Goal: Transaction & Acquisition: Download file/media

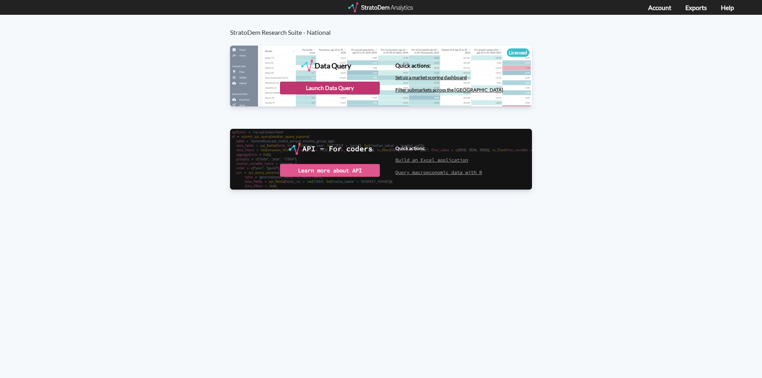
click at [340, 88] on div "Launch Data Query" at bounding box center [330, 88] width 100 height 13
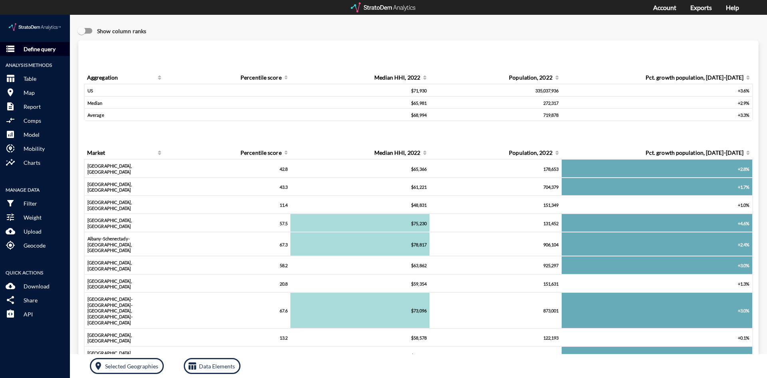
click p "Define query"
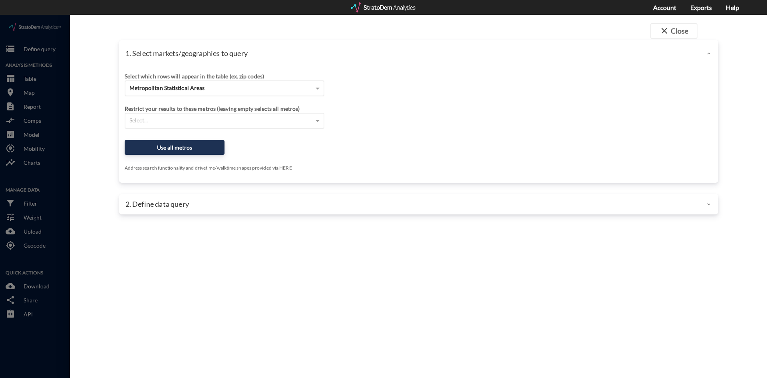
click div "Metropolitan Statistical Areas"
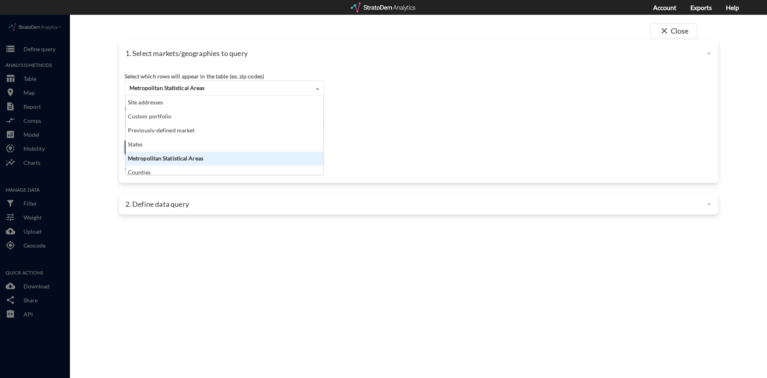
scroll to position [73, 193]
click div "Metropolitan Statistical Areas"
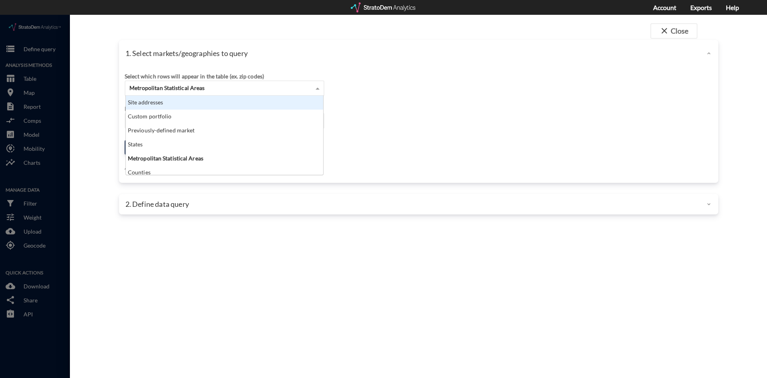
click div "Select which rows will appear in the table (ex. zip codes) Metropolitan Statist…"
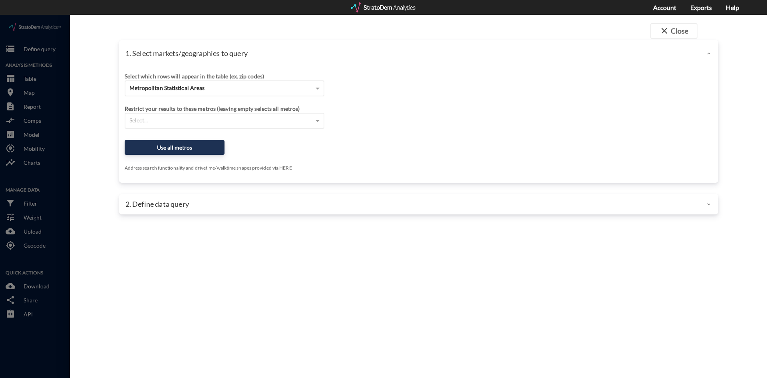
click div "Select which rows will appear in the table (ex. zip codes) Metropolitan Statist…"
click div "Select..."
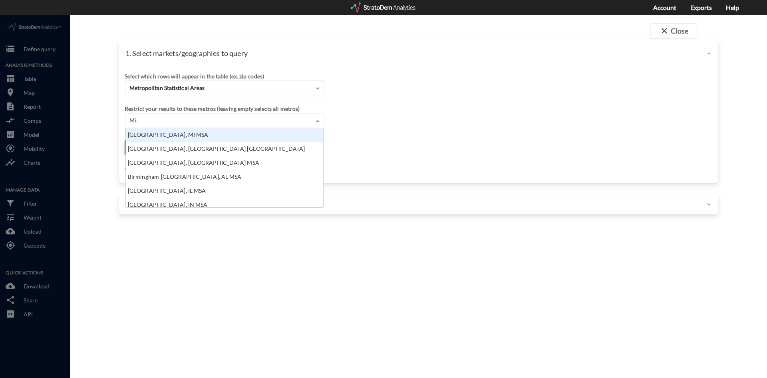
scroll to position [8, 193]
type input "[GEOGRAPHIC_DATA]"
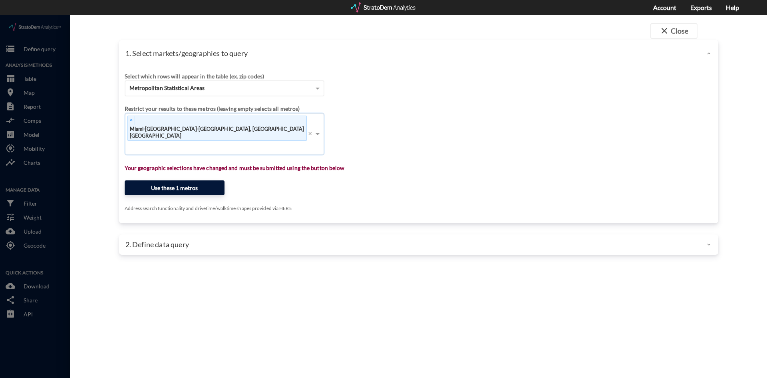
click button "Use these 1 metros"
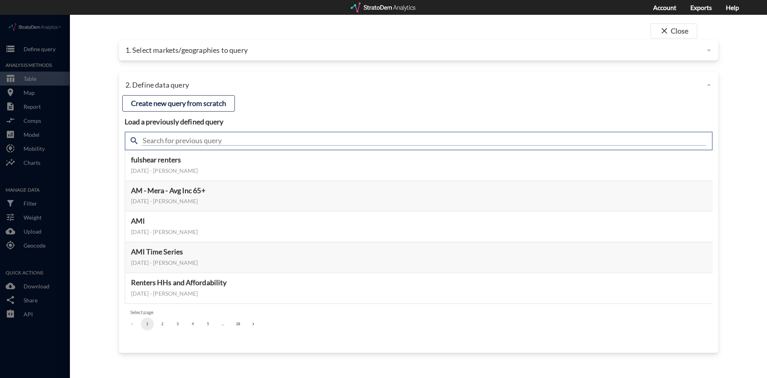
click input "text"
type input "Population"
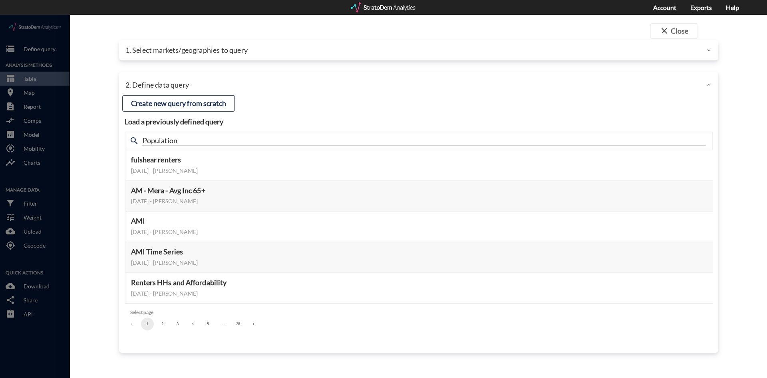
click span "search"
click button "2"
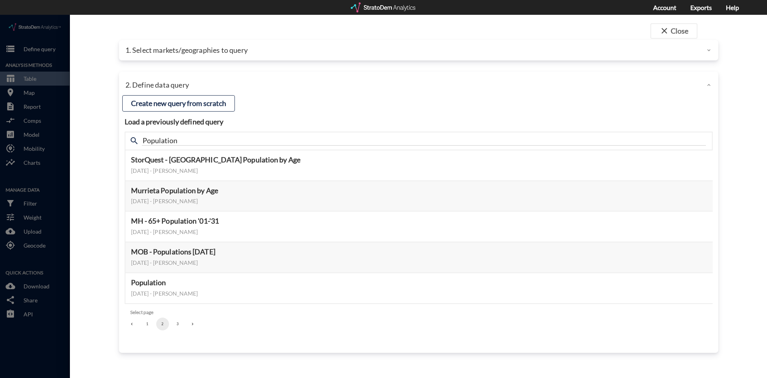
click button "3"
click button "1"
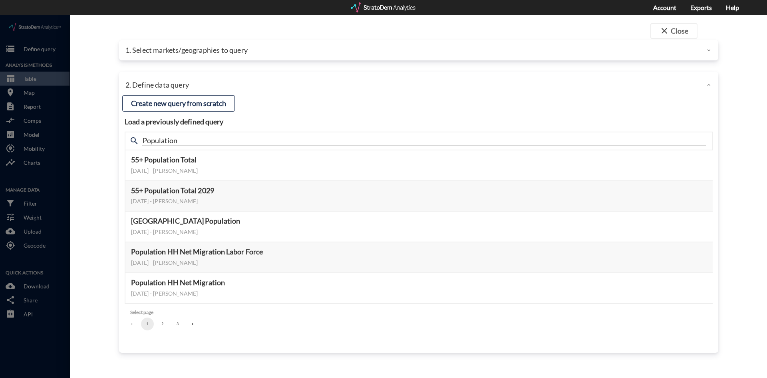
click button "1"
click div "2. Define data query"
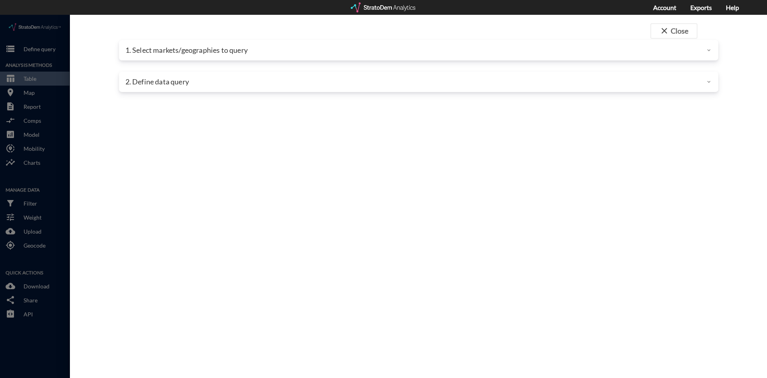
click div "2. Define data query"
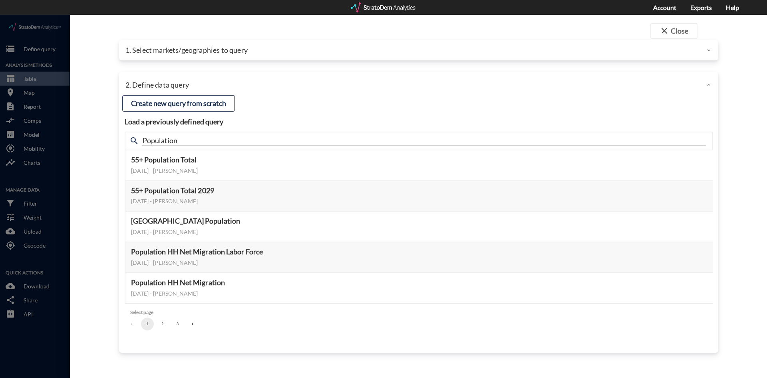
click button "3"
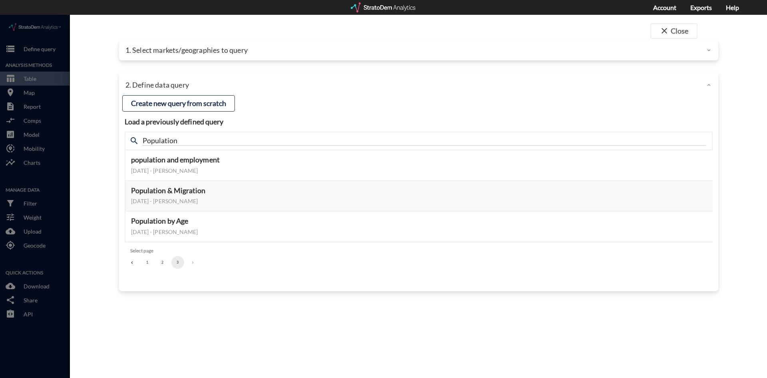
click button "2"
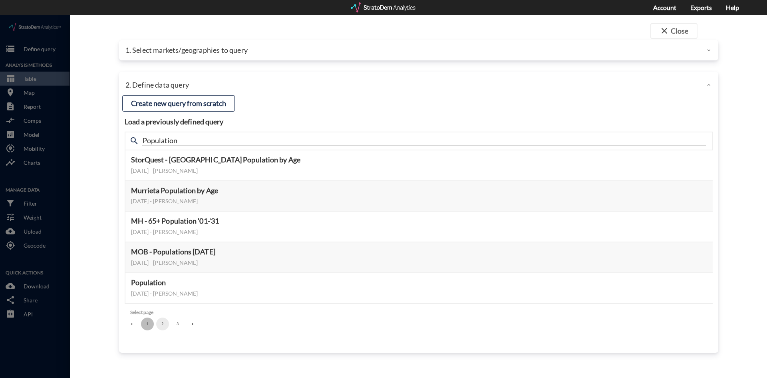
click button "1"
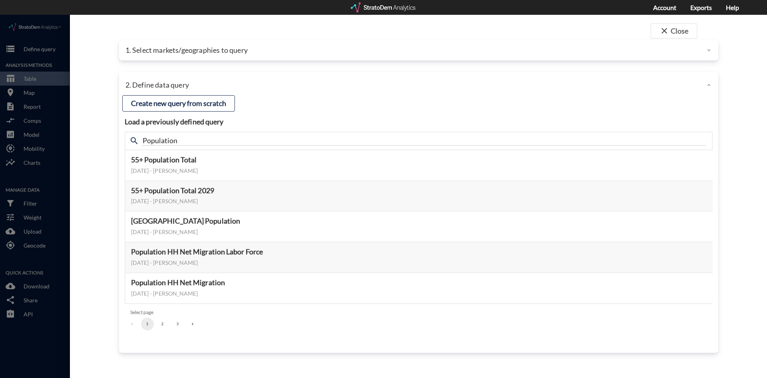
click div "1. Select markets/geographies to query"
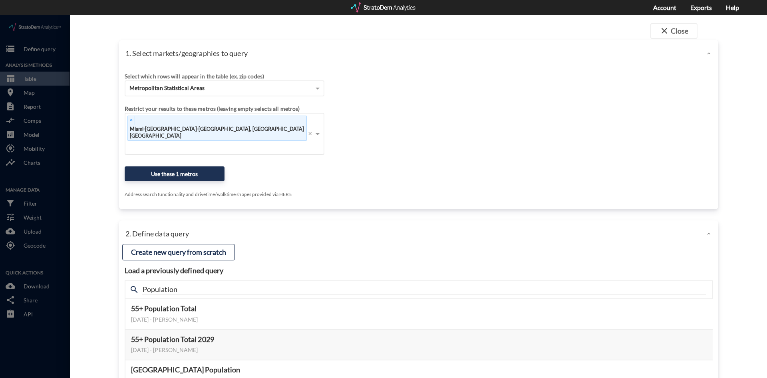
click div "Select which rows will appear in the table (ex. zip codes) Metropolitan Statist…"
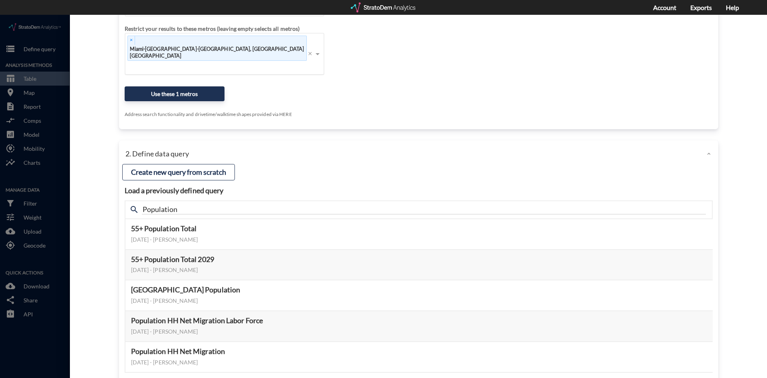
scroll to position [108, 0]
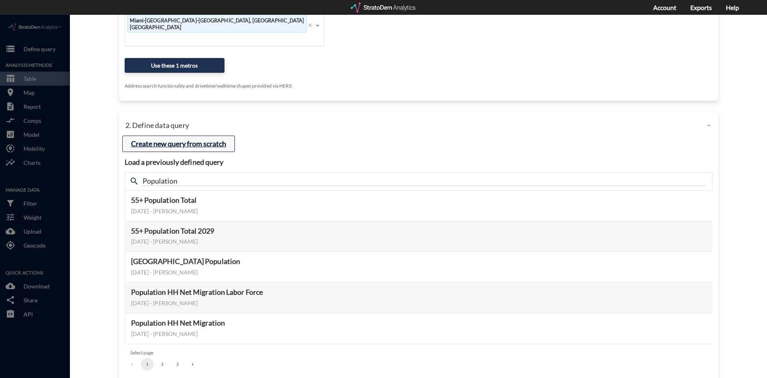
click button "Create new query from scratch"
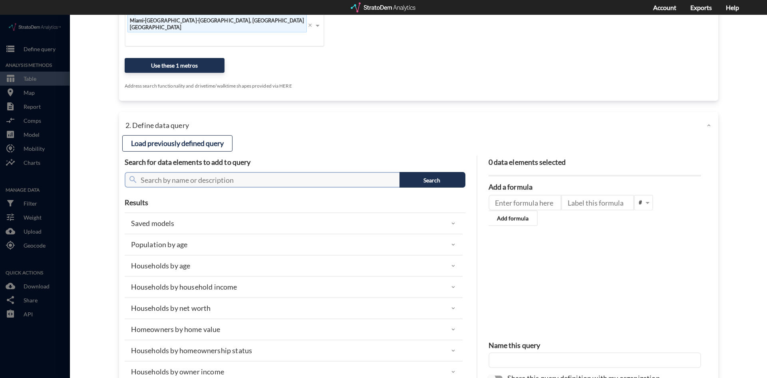
click input "text"
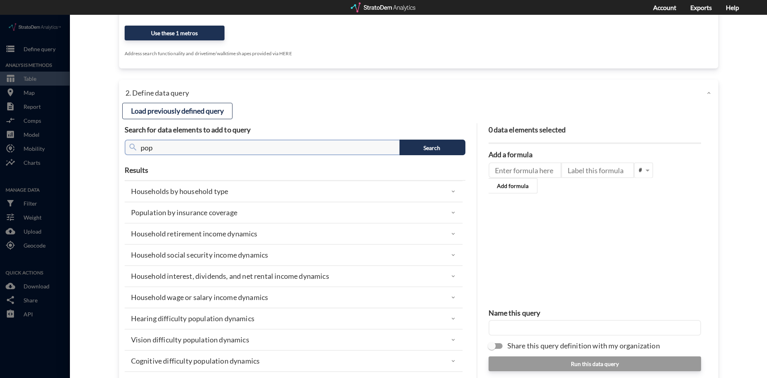
scroll to position [256, 0]
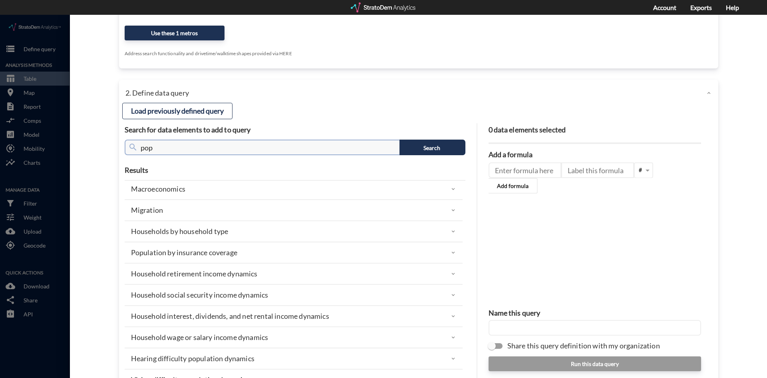
click input "pop"
type input "p"
type input "population"
click button "Search"
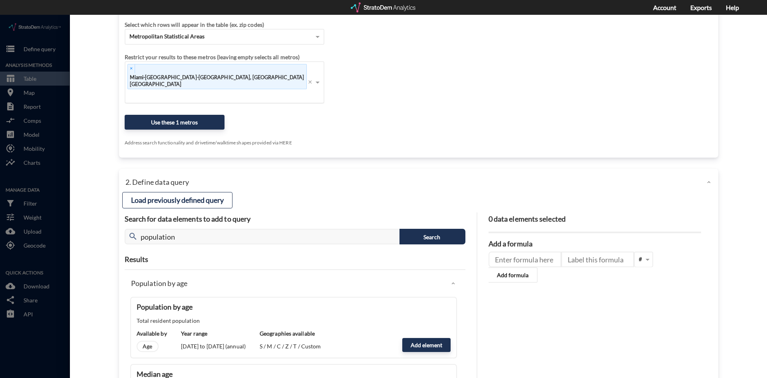
scroll to position [0, 0]
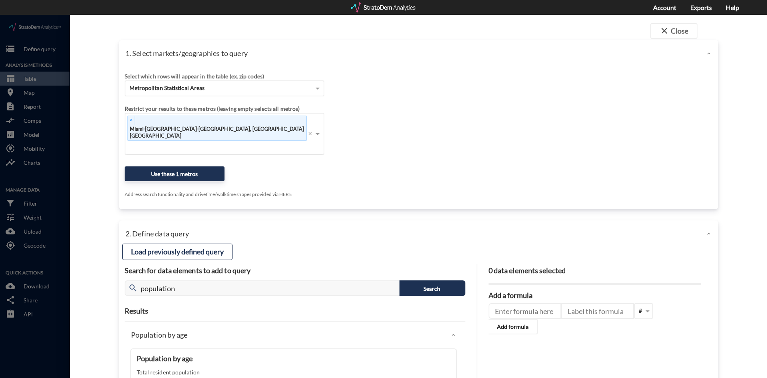
click div "Select which rows will appear in the table (ex. zip codes) Metropolitan Statist…"
click button "Load previously defined query"
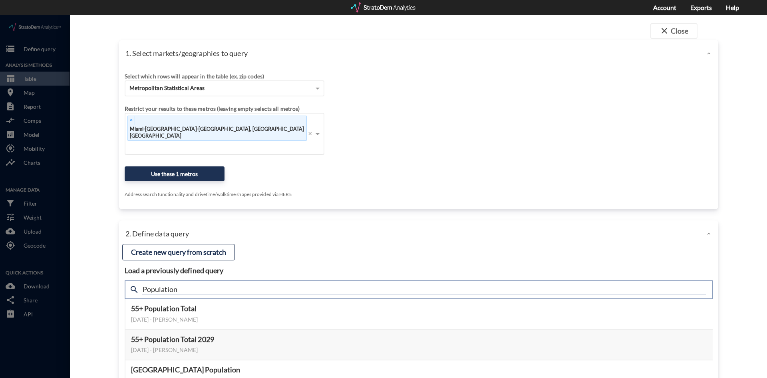
click input "Population"
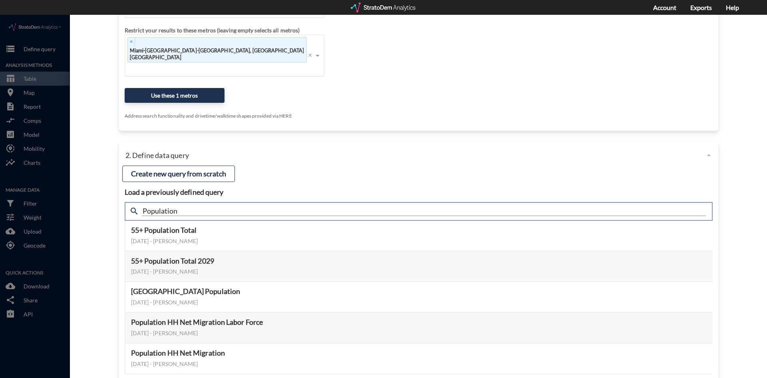
scroll to position [80, 0]
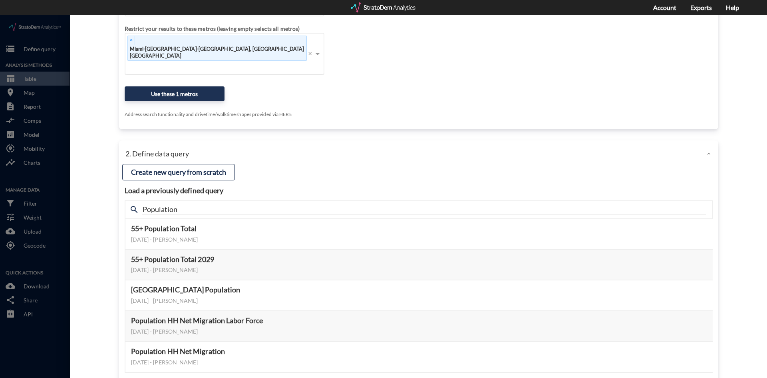
click button "2"
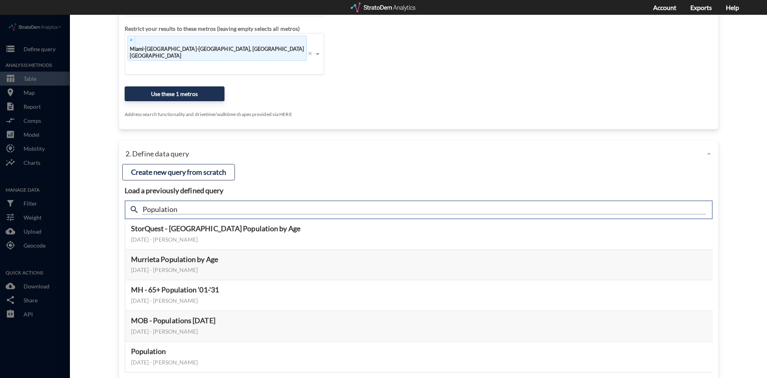
drag, startPoint x: 179, startPoint y: 172, endPoint x: 131, endPoint y: 167, distance: 49.0
click div "search Population"
type input "[GEOGRAPHIC_DATA]"
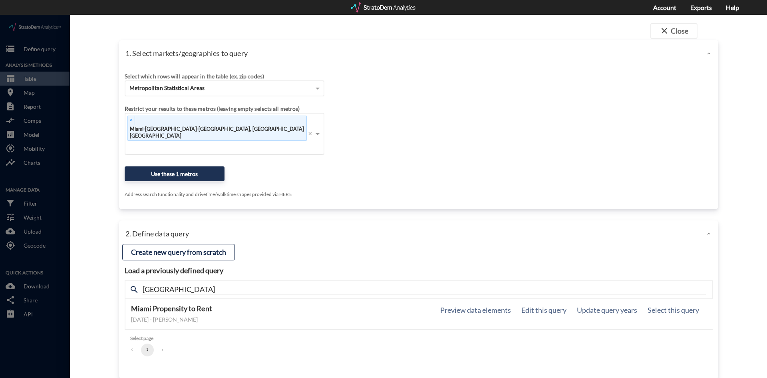
click h5 "Miami Propensity to Rent"
click div "search [GEOGRAPHIC_DATA]"
drag, startPoint x: 170, startPoint y: 248, endPoint x: 121, endPoint y: 248, distance: 49.1
click div "Load a previously defined query Create new query from scratch search miami [GEO…"
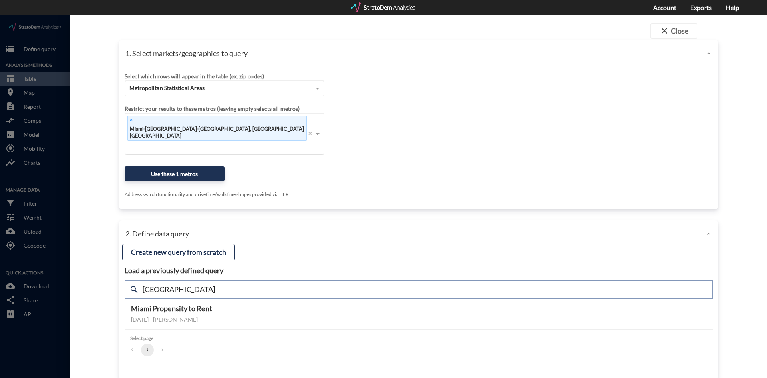
click input "[GEOGRAPHIC_DATA]"
click button "Create new query from scratch"
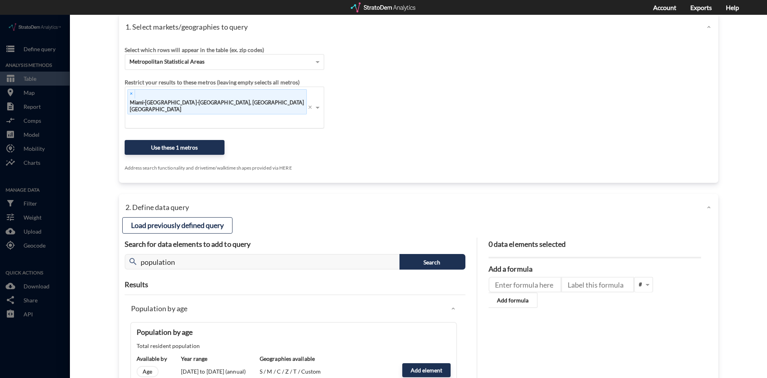
scroll to position [40, 0]
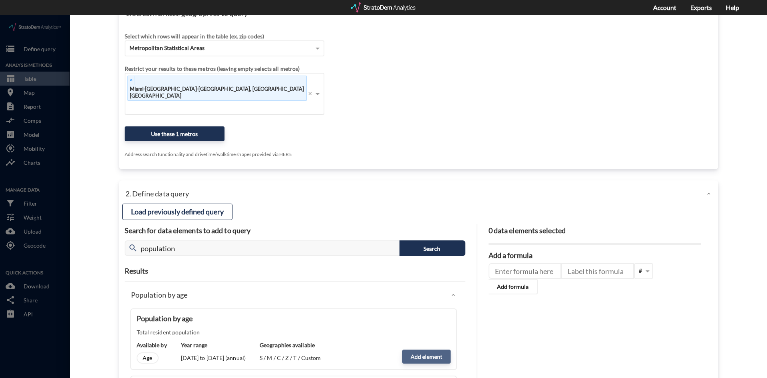
click button "Add element"
type input "POPULATION"
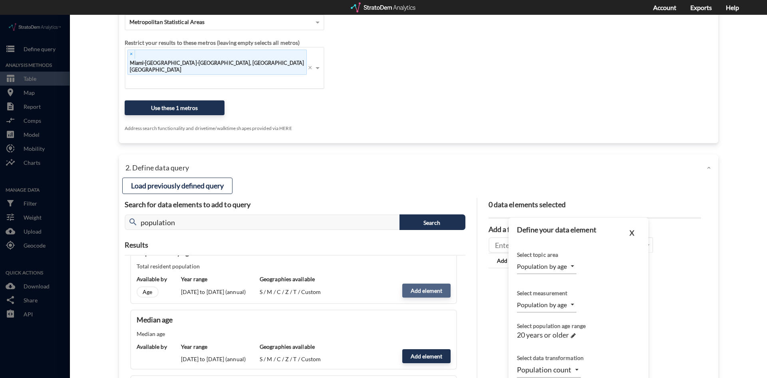
scroll to position [80, 0]
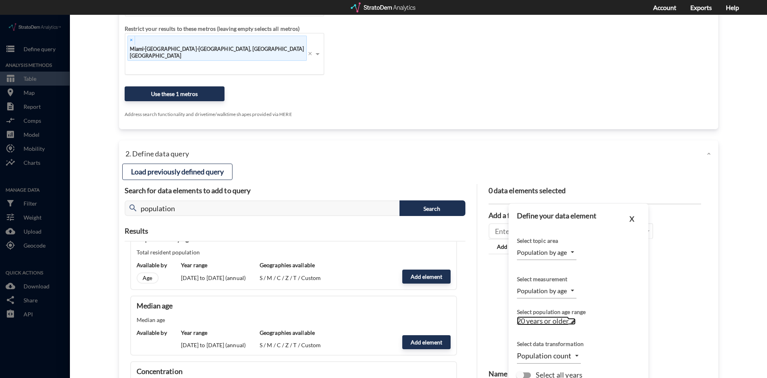
click span
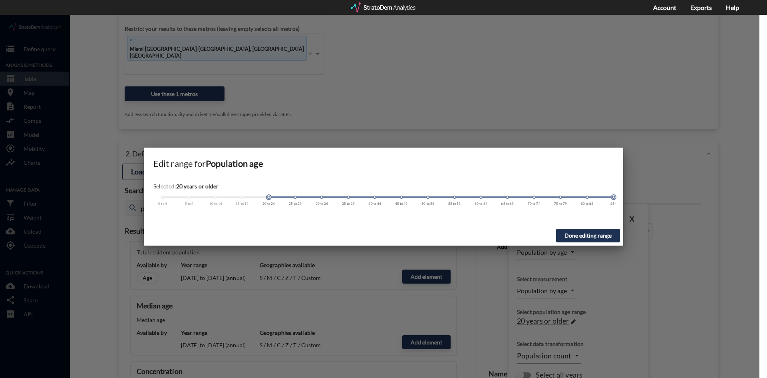
click div
click button "Done editing range"
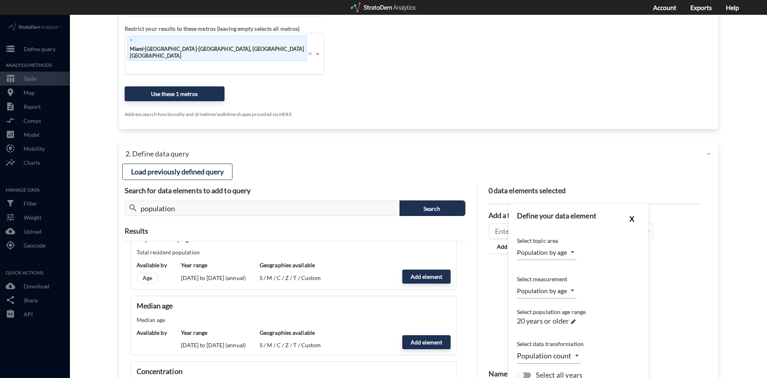
click button "X"
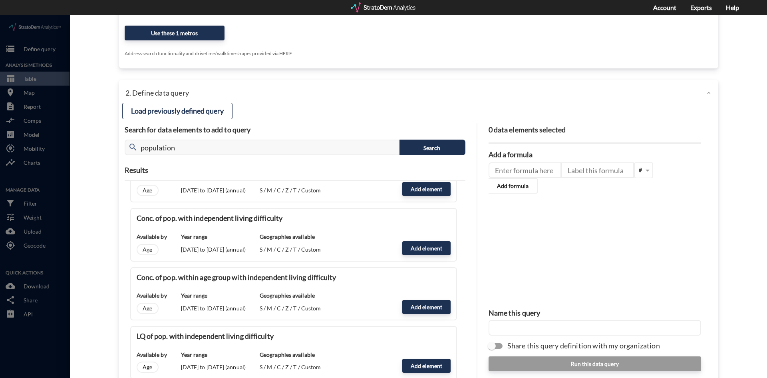
scroll to position [2969, 0]
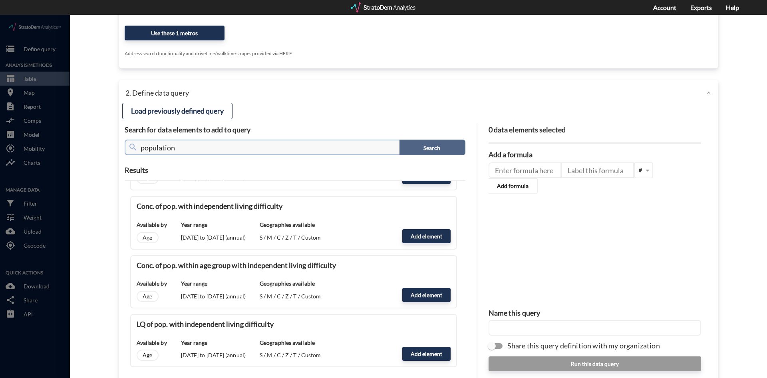
click button "Search"
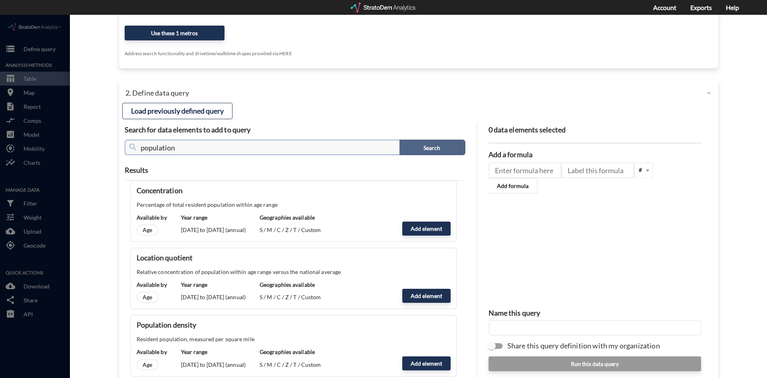
scroll to position [0, 0]
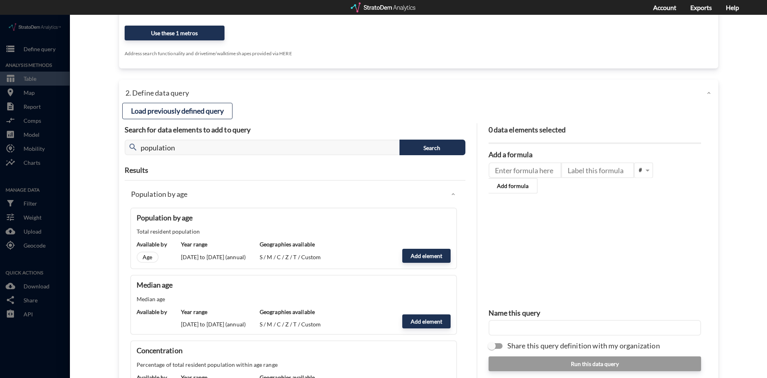
click div
click div "close Close 1. Select markets/geographies to query Select which rows will appea…"
click div "Select which rows will appear in the table (ex. zip codes) Metropolitan Statist…"
click icon
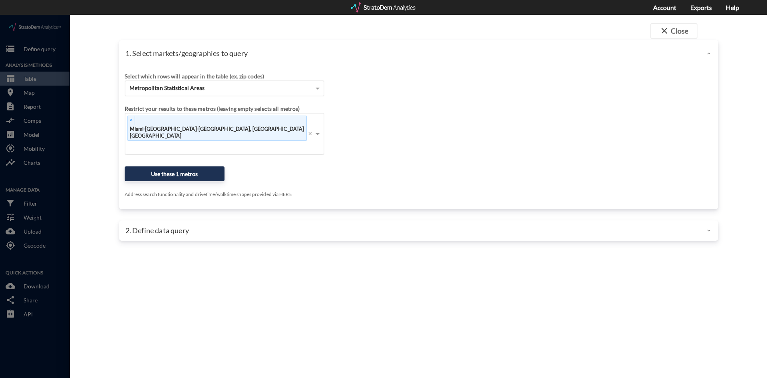
click div
click span "close"
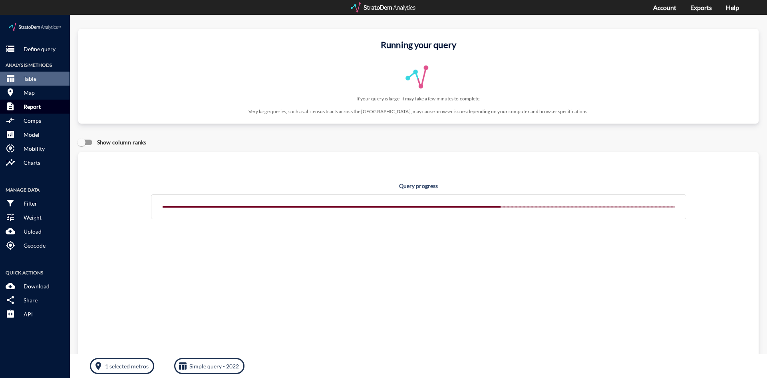
click button "description Report"
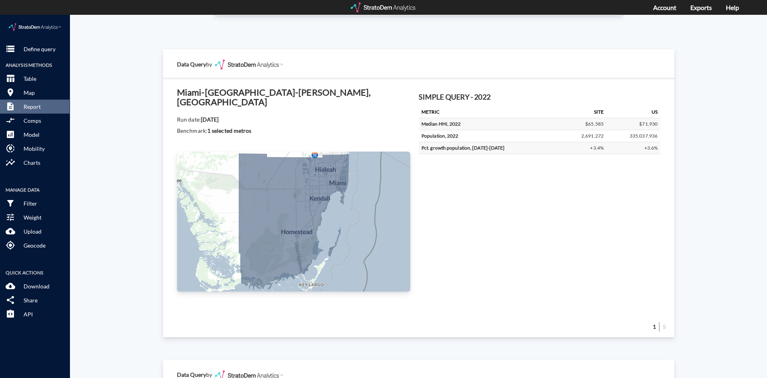
scroll to position [160, 0]
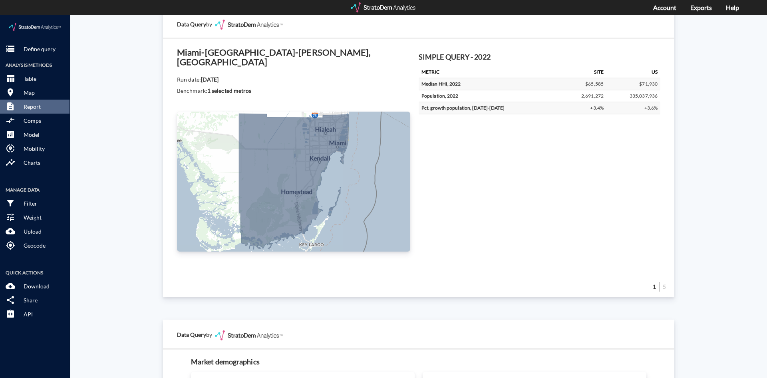
click td "Population, 2022"
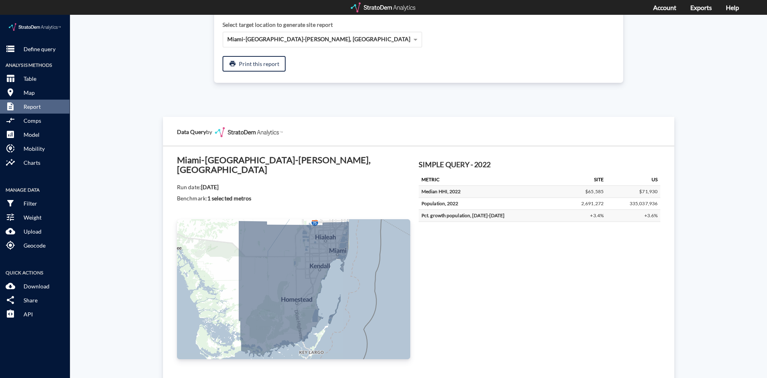
scroll to position [0, 0]
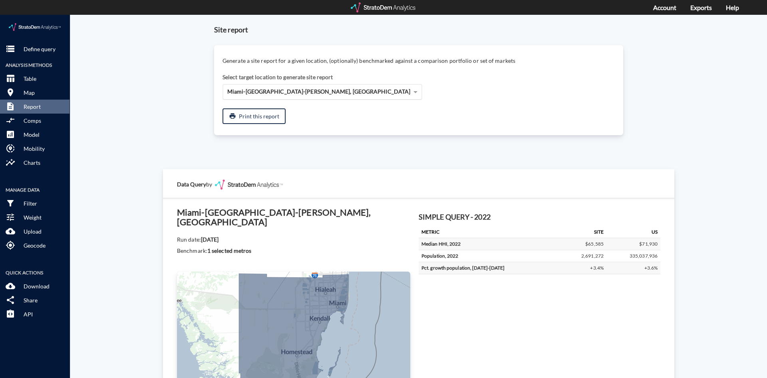
click div "Miami-[GEOGRAPHIC_DATA]-[PERSON_NAME], [GEOGRAPHIC_DATA]"
click div "Site report Generate a site report for a given location, (optionally) benchmark…"
click p "Define query"
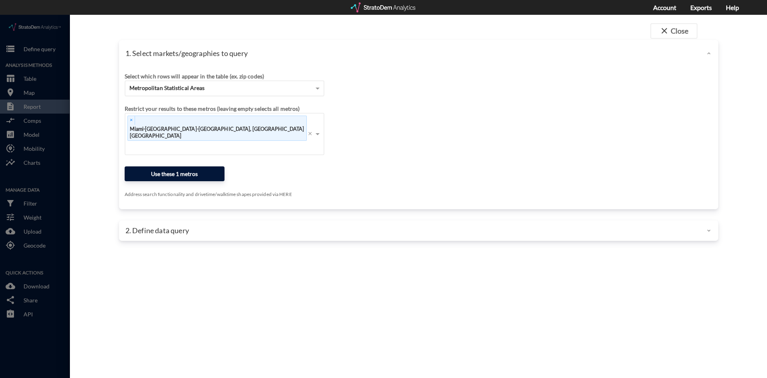
click button "Use these 1 metros"
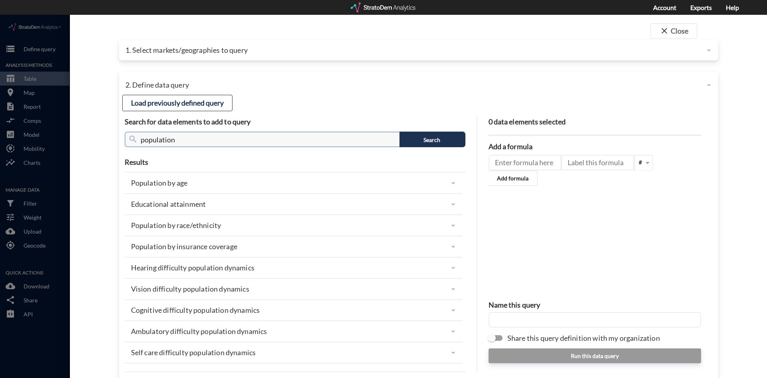
drag, startPoint x: 362, startPoint y: 121, endPoint x: 163, endPoint y: 127, distance: 199.9
click div "close Close 1. Select markets/geographies to query Select which rows will appea…"
click div "Load a previously defined query Create new query from scratch search miami Miam…"
click button "Search"
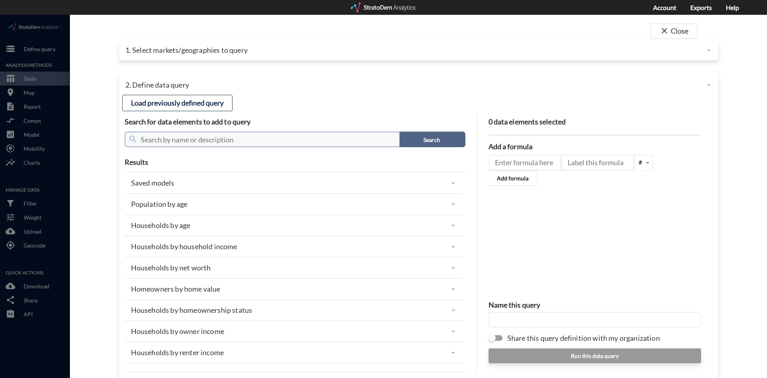
click button "Search"
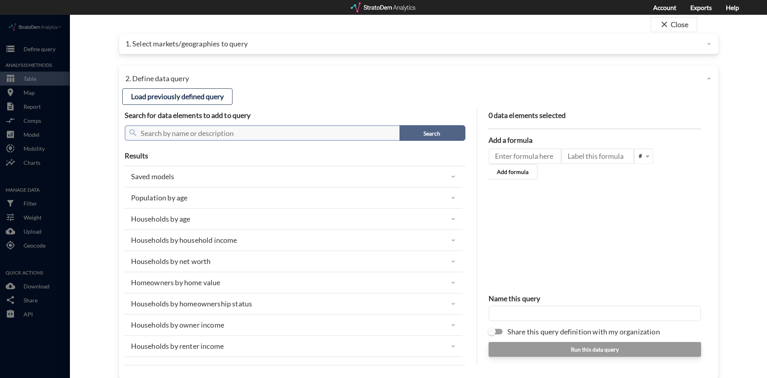
scroll to position [0, 0]
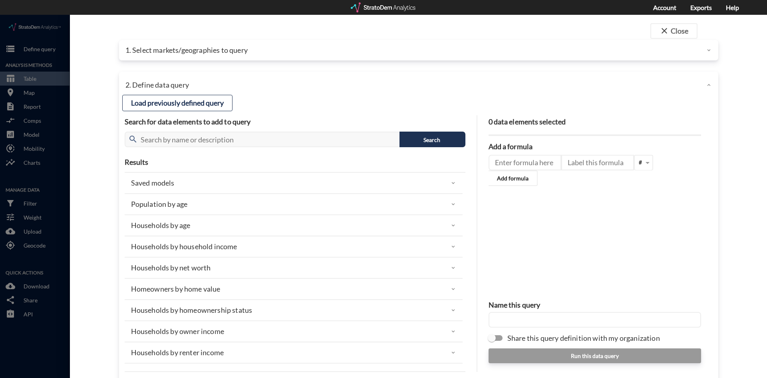
click icon
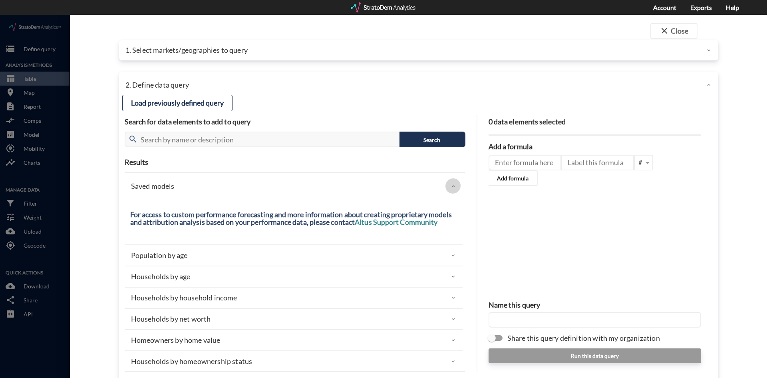
click icon
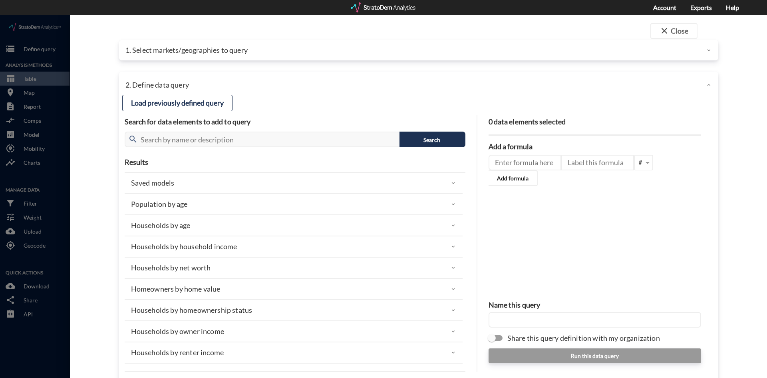
click icon
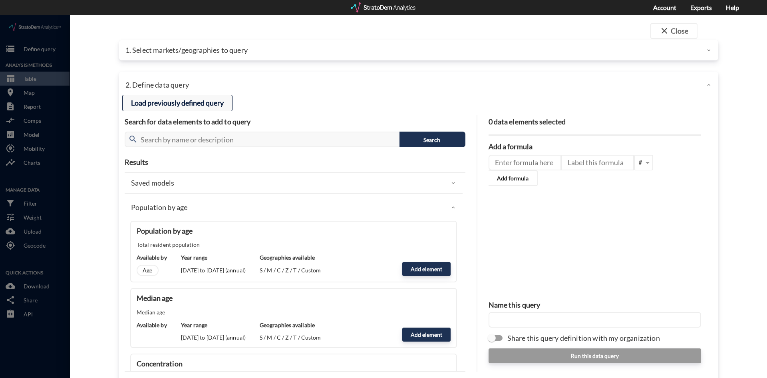
click button "Load previously defined query"
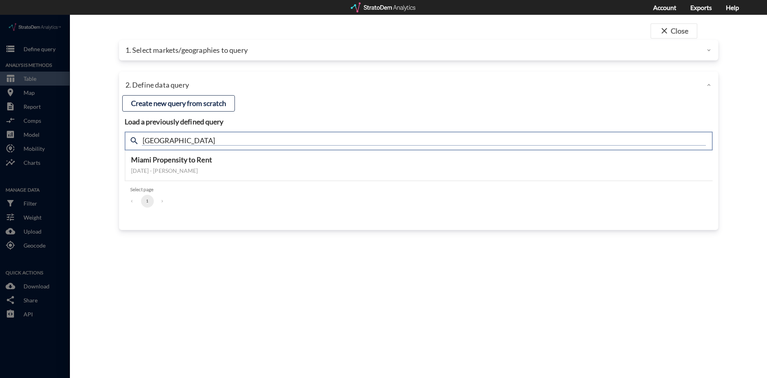
click input "[GEOGRAPHIC_DATA]"
drag, startPoint x: 201, startPoint y: 125, endPoint x: 146, endPoint y: 128, distance: 55.6
click input "[GEOGRAPHIC_DATA]"
type input "Population"
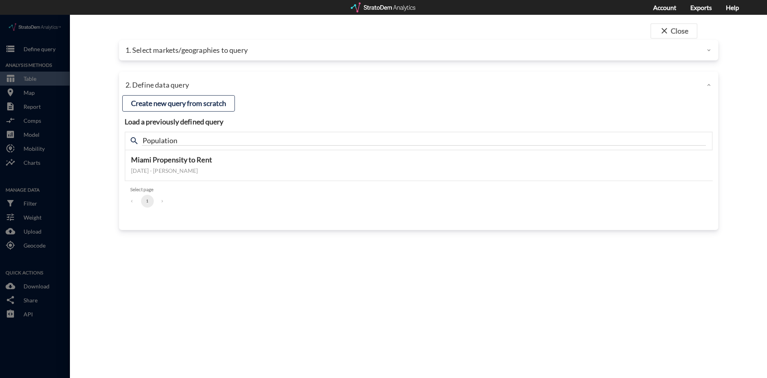
click div "Load a previously defined query Create new query from scratch search Population…"
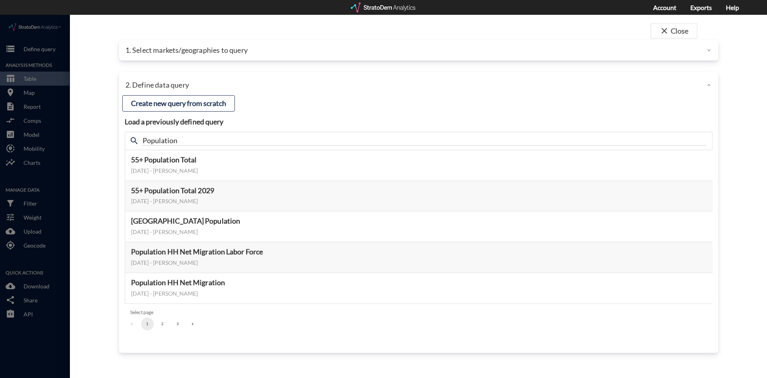
click button "2"
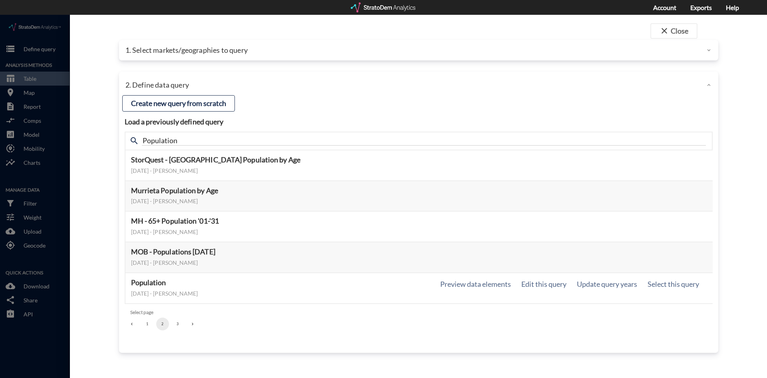
click h5 "Population"
click button "Select this query"
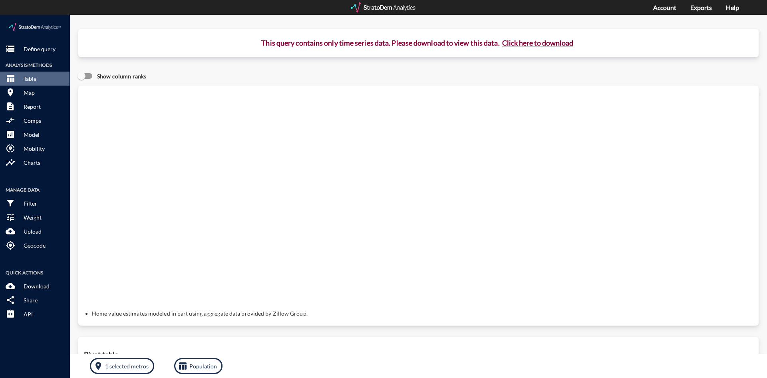
click button "Click here to download"
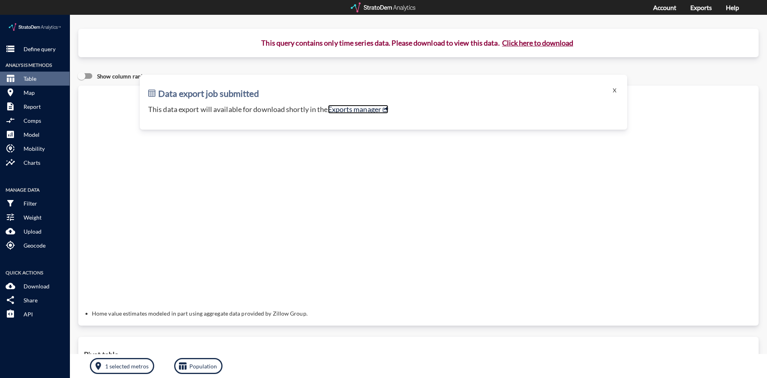
click link "Exports manager"
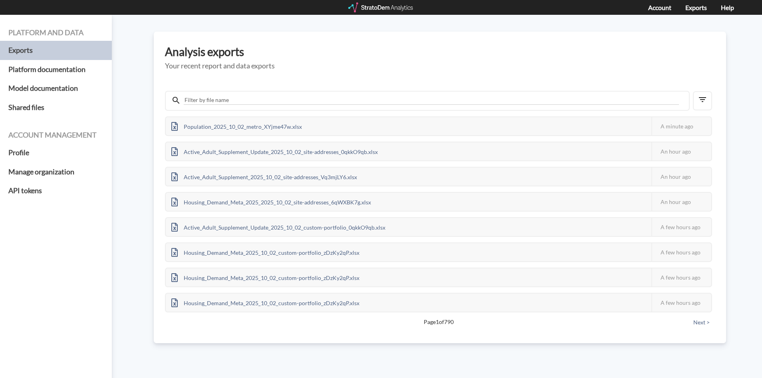
click at [740, 40] on div "Platform and data Exports Platform documentation Model documentation Shared fil…" at bounding box center [381, 196] width 762 height 363
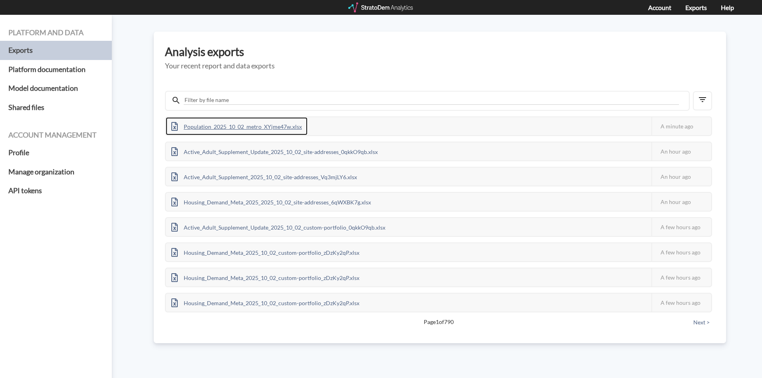
click at [273, 127] on div "Population_2025_10_02_metro_XYjme47w.xlsx" at bounding box center [237, 126] width 142 height 18
